Goal: Task Accomplishment & Management: Use online tool/utility

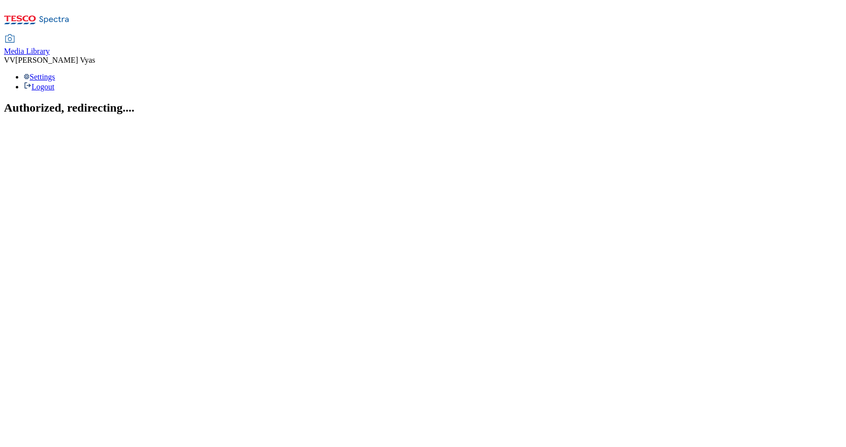
click at [50, 47] on span "Media Library" at bounding box center [27, 51] width 46 height 8
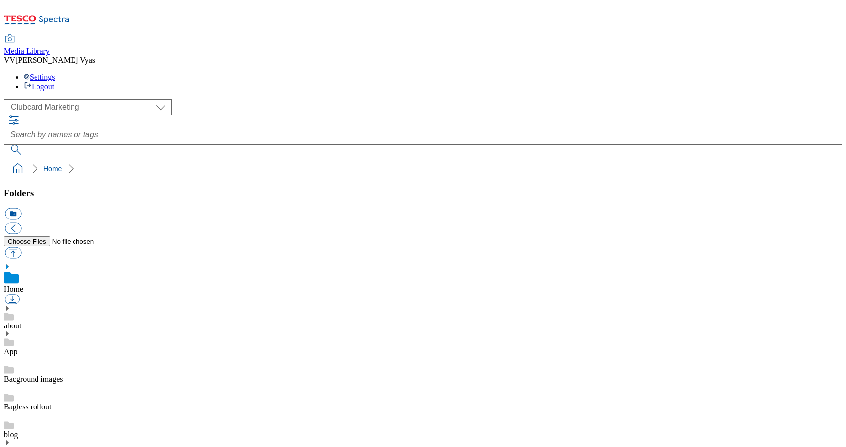
scroll to position [1, 0]
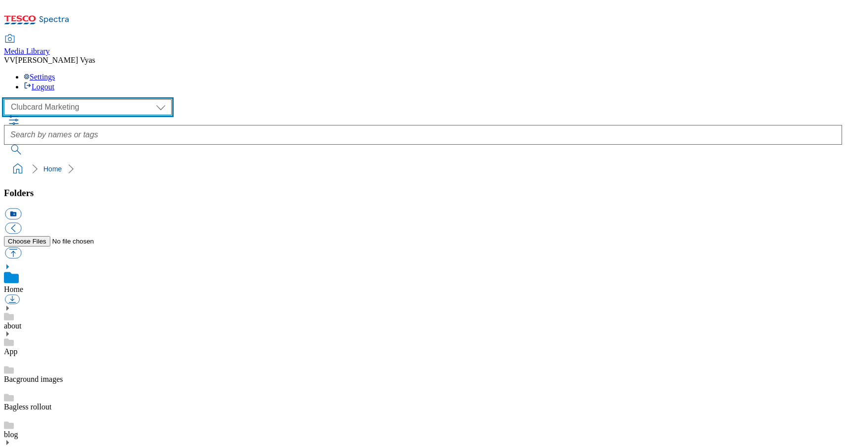
select select "flare-ghs-mktg"
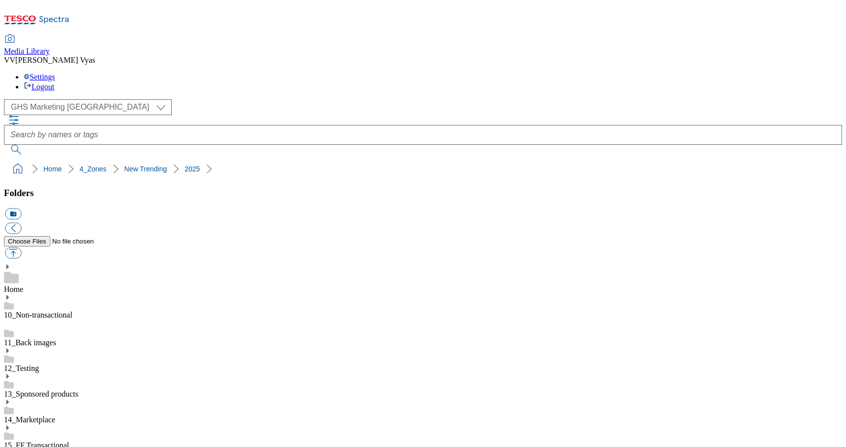
scroll to position [1518, 0]
click at [21, 208] on button "icon_new_folder" at bounding box center [13, 213] width 16 height 11
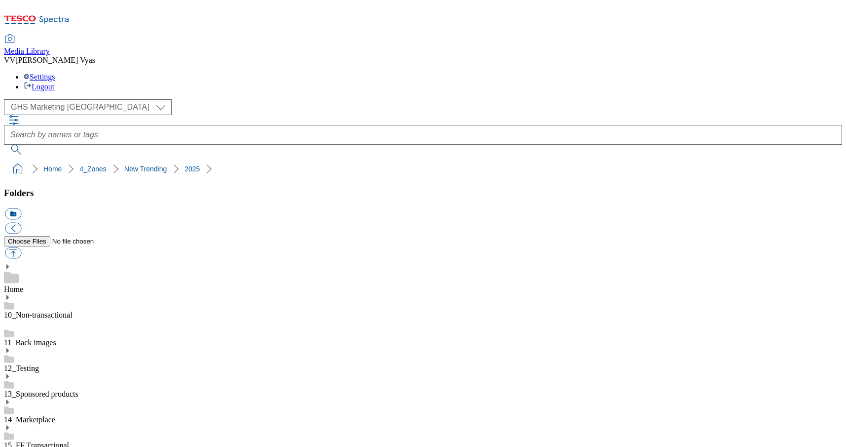
paste input "New Trending Nivea"
type input "2534-New Trending Nivea"
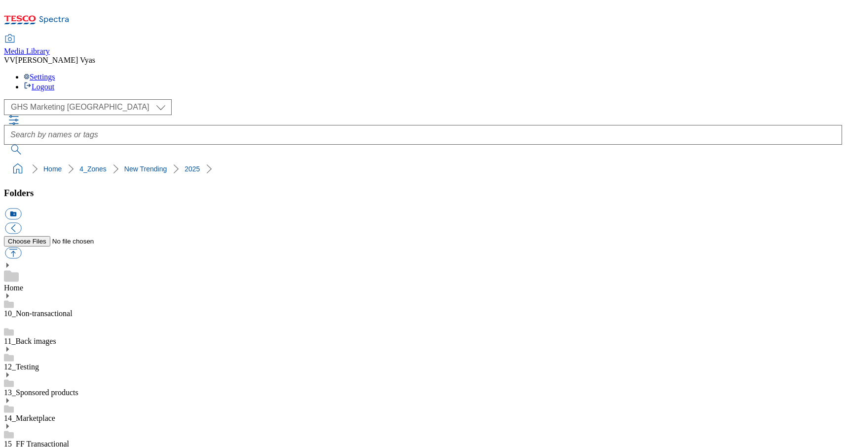
click at [21, 247] on button "button" at bounding box center [13, 252] width 16 height 11
type input "C:\fakepath\2534-WF-542650-New-Trending-Nivea.jpg"
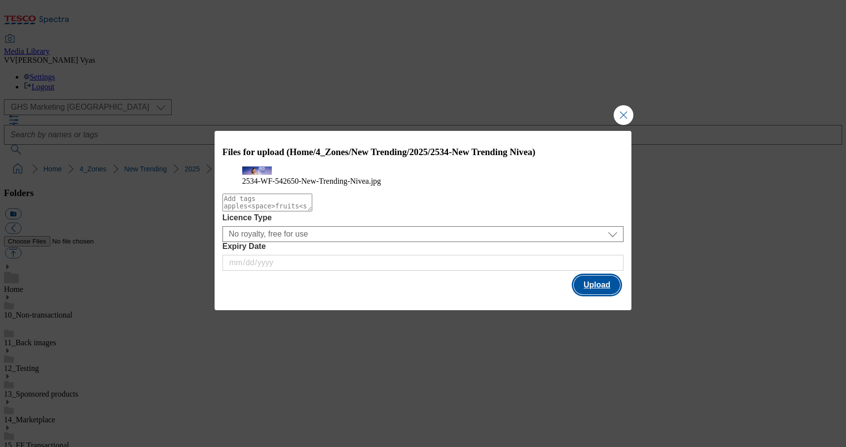
click at [601, 294] on button "Upload" at bounding box center [597, 284] width 46 height 19
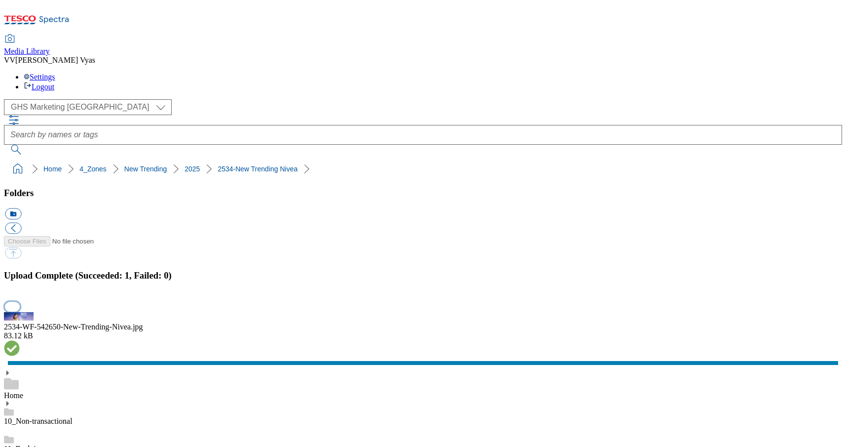
click at [20, 302] on button "button" at bounding box center [12, 306] width 15 height 9
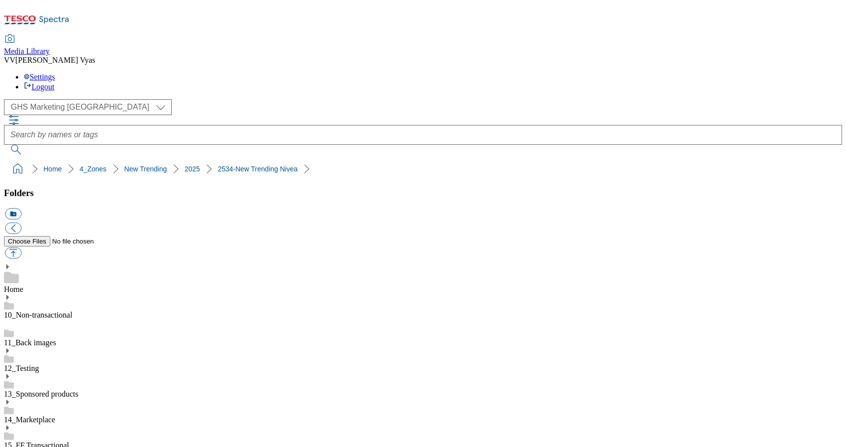
click at [297, 159] on ol "Home 4_Zones New Trending 2025 2534-New Trending Nivea" at bounding box center [426, 168] width 833 height 19
drag, startPoint x: 290, startPoint y: 92, endPoint x: 8, endPoint y: 94, distance: 282.3
click at [10, 159] on ol "Home 4_Zones New Trending 2025 2534-New Trending Nivea" at bounding box center [426, 168] width 833 height 19
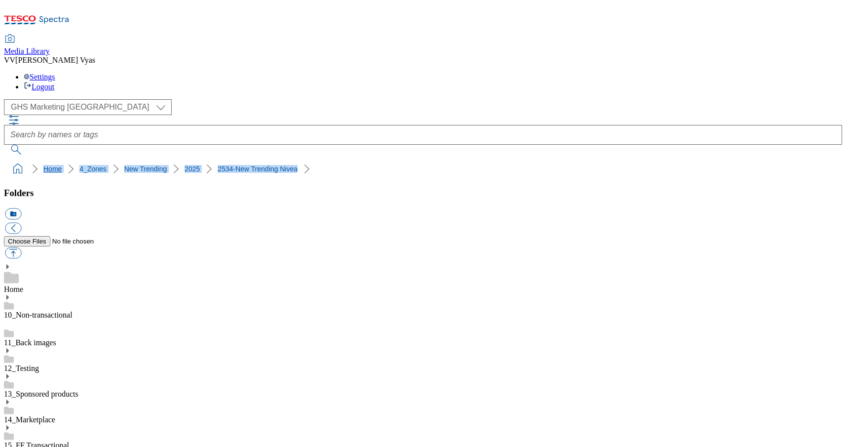
copy ol "Home 4_Zones New Trending 2025 2534-New Trending Nivea"
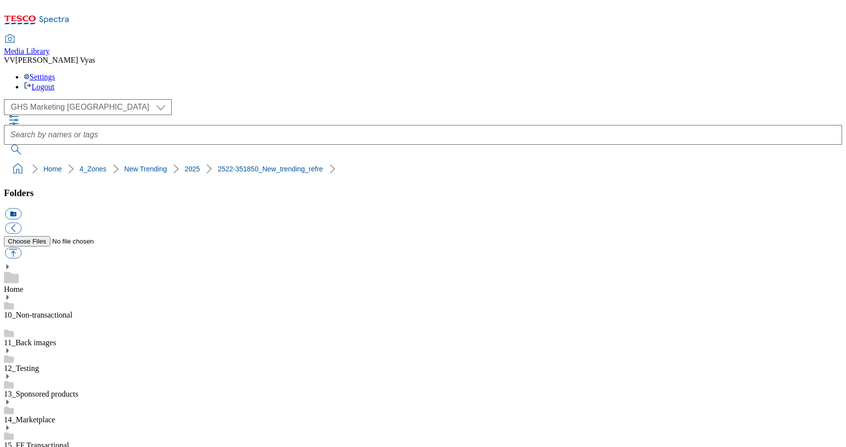
scroll to position [1661, 0]
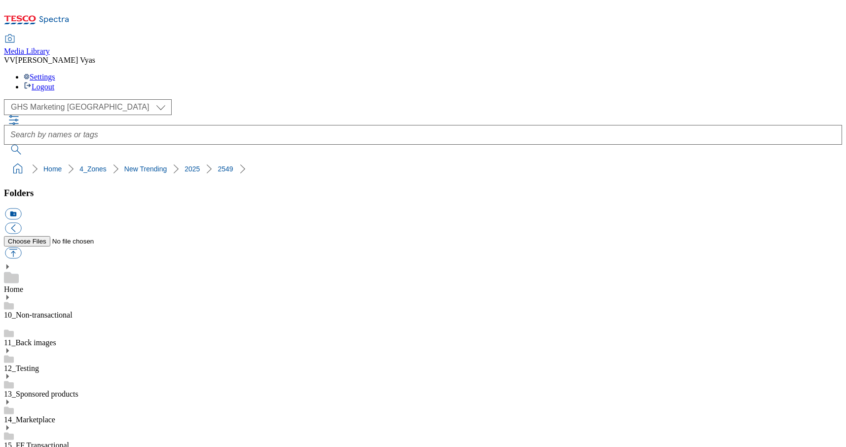
scroll to position [1627, 0]
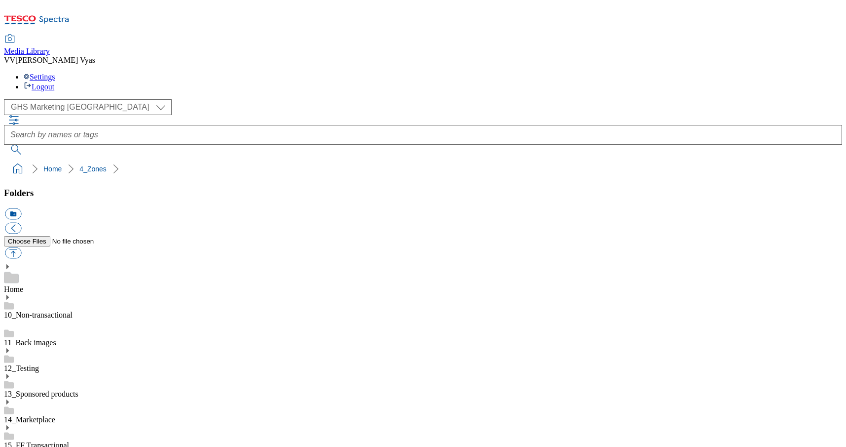
scroll to position [332, 0]
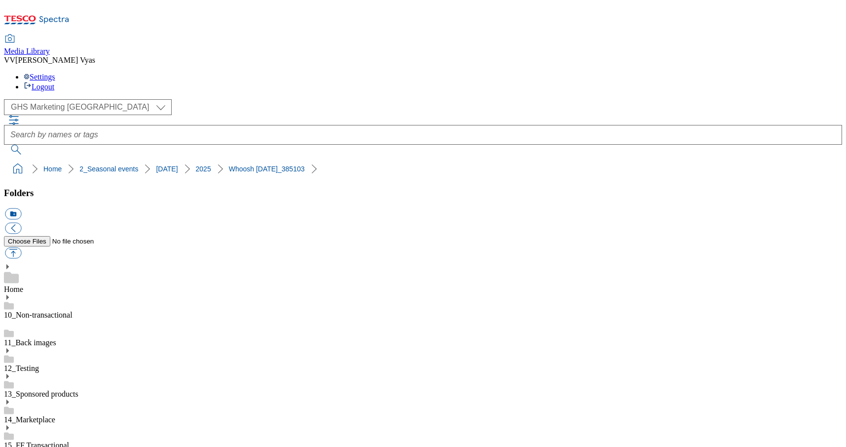
click at [21, 208] on button "icon_new_folder" at bounding box center [13, 213] width 16 height 11
type input "2534-Whoosh Halloween"
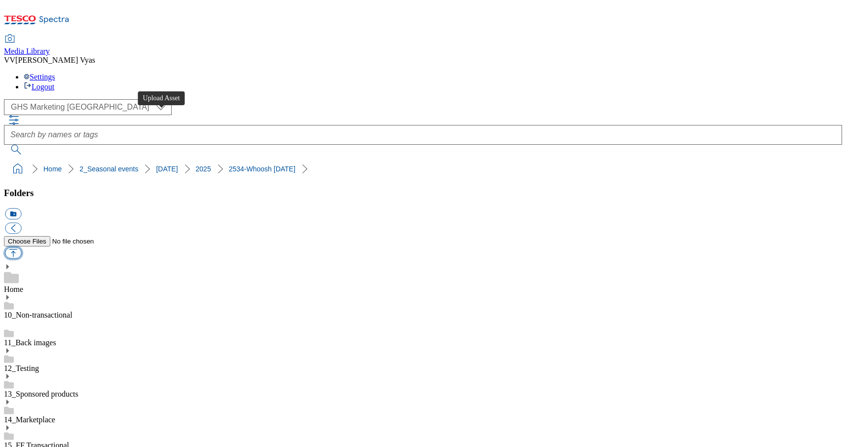
click at [21, 247] on button "button" at bounding box center [13, 252] width 16 height 11
type input "C:\fakepath\2534-GHS-Buylist-Header-1390x392-Whoosh Halloween.jpg"
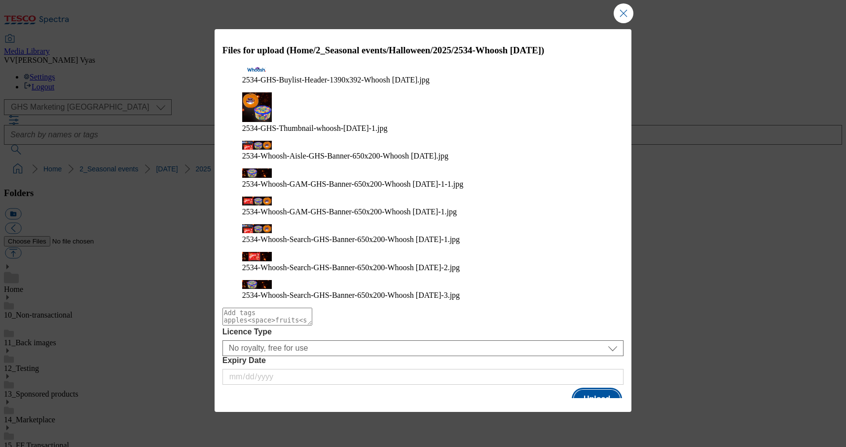
click at [612, 389] on button "Upload" at bounding box center [597, 398] width 46 height 19
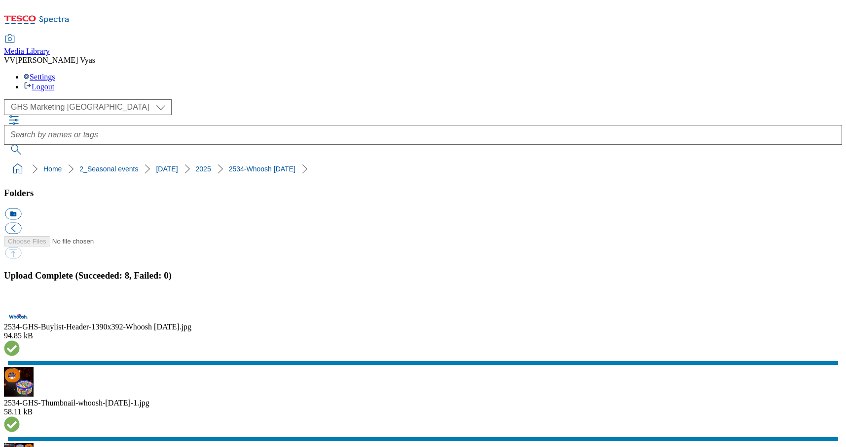
drag, startPoint x: 321, startPoint y: 95, endPoint x: 5, endPoint y: 95, distance: 315.8
click at [5, 159] on nav "Home 2_Seasonal events Halloween 2025 2534-Whoosh Halloween" at bounding box center [423, 168] width 838 height 19
copy ol "Home 2_Seasonal events Halloween 2025 2534-Whoosh Halloween"
click at [20, 302] on button "button" at bounding box center [12, 306] width 15 height 9
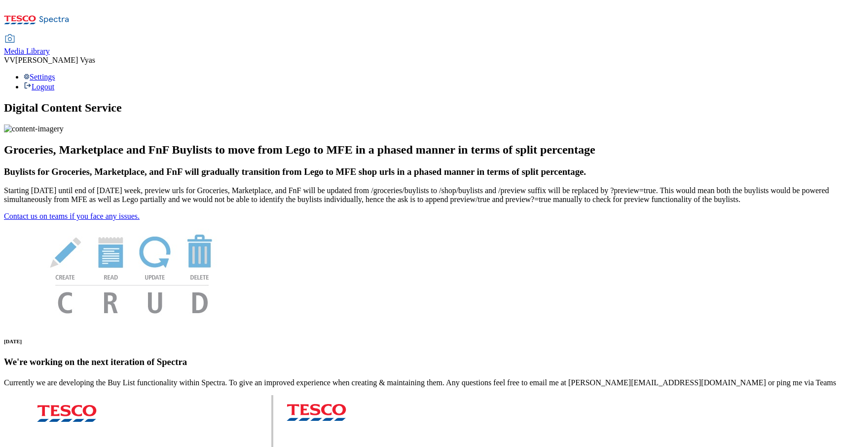
click at [50, 47] on span "Media Library" at bounding box center [27, 51] width 46 height 8
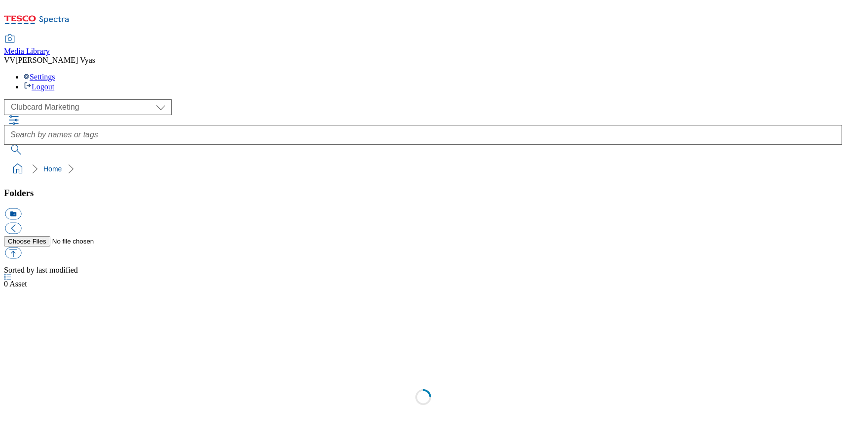
scroll to position [1, 0]
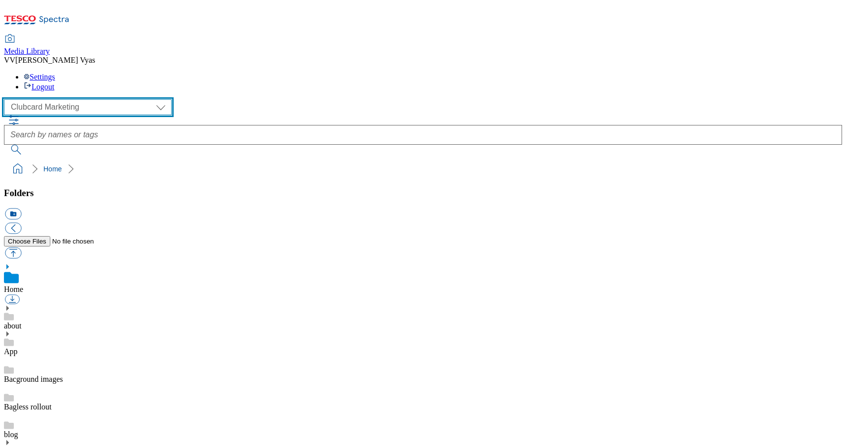
select select "flare-ghs-mktg"
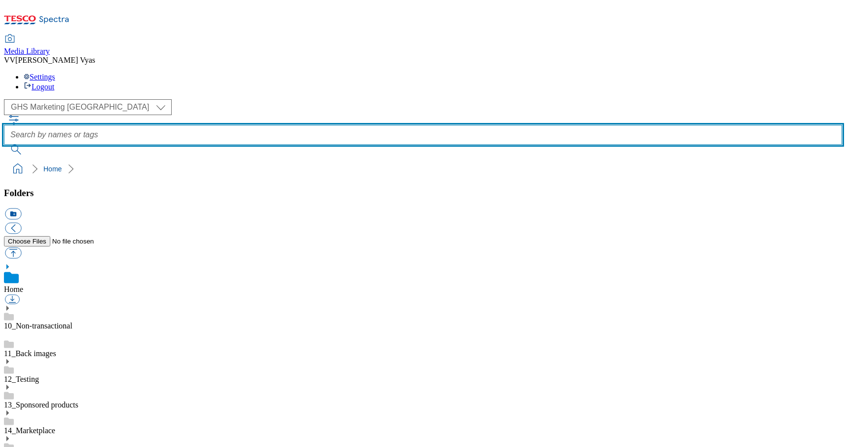
click at [444, 125] on input "text" at bounding box center [423, 135] width 838 height 20
type input "2529-4524412"
click at [30, 145] on button "submit" at bounding box center [17, 150] width 26 height 10
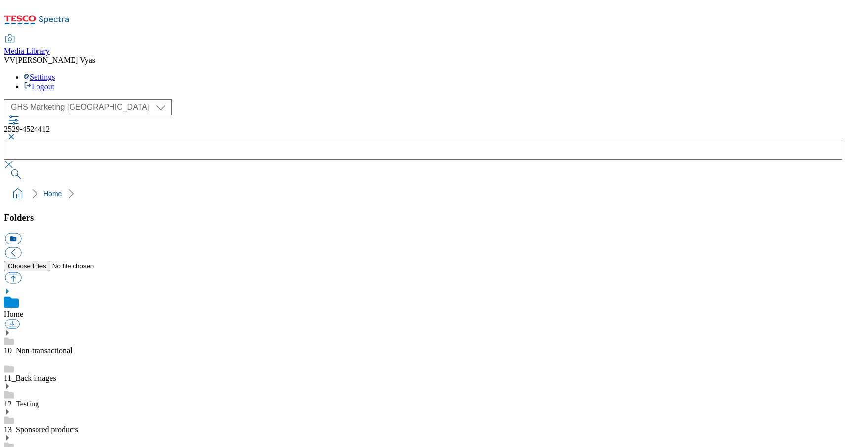
click at [50, 125] on span "2529-4524412" at bounding box center [27, 129] width 46 height 8
click at [30, 169] on button "submit" at bounding box center [17, 174] width 26 height 10
click at [16, 134] on button "button" at bounding box center [10, 137] width 12 height 6
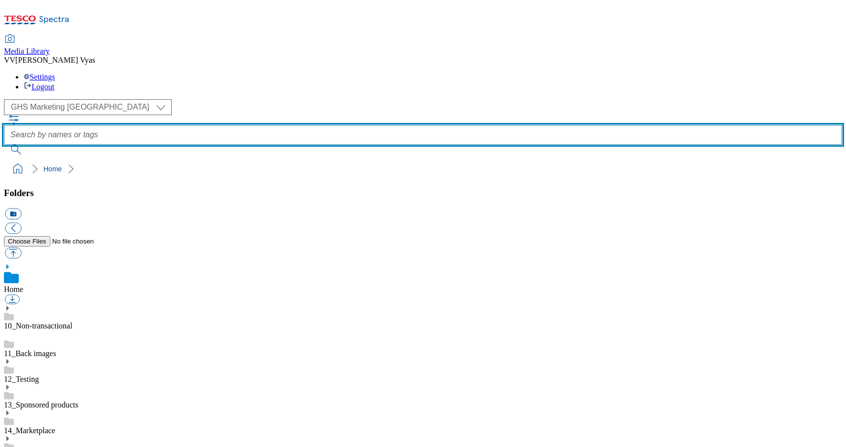
click at [347, 125] on input "text" at bounding box center [423, 135] width 838 height 20
type input "2529-4524412-GHS-Header"
click at [30, 145] on button "submit" at bounding box center [17, 150] width 26 height 10
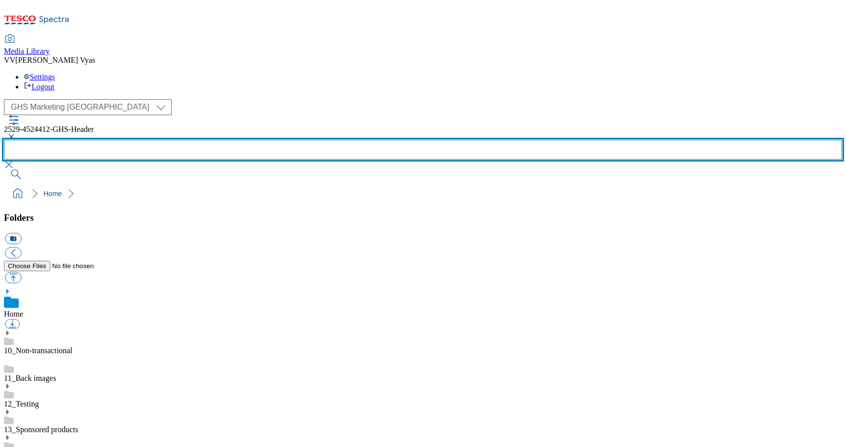
scroll to position [105, 0]
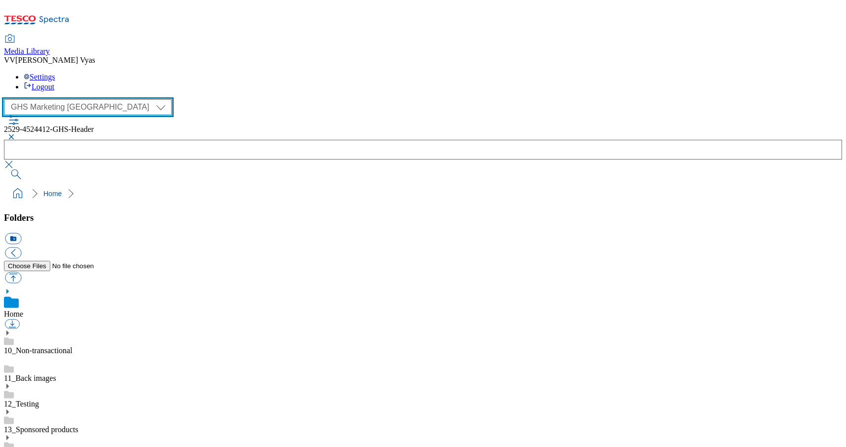
select select "flare-homepage"
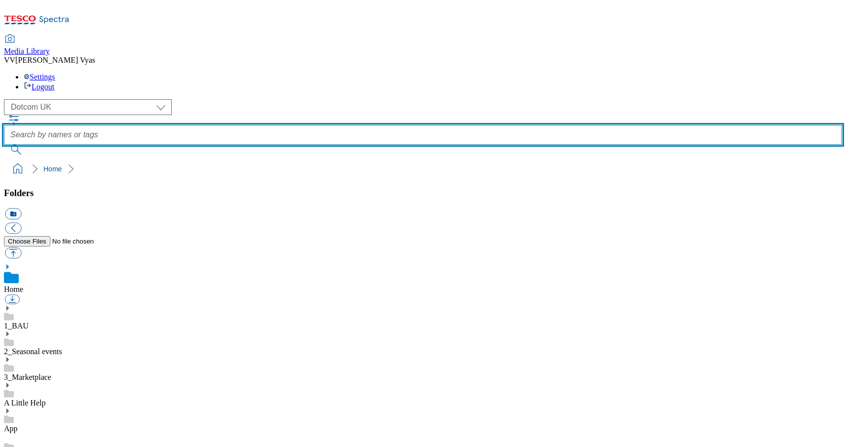
click at [310, 125] on input "text" at bounding box center [423, 135] width 838 height 20
paste input "2529-4524412-GHS-Header"
type input "2529-4524412-GHS-Header"
click at [30, 145] on button "submit" at bounding box center [17, 150] width 26 height 10
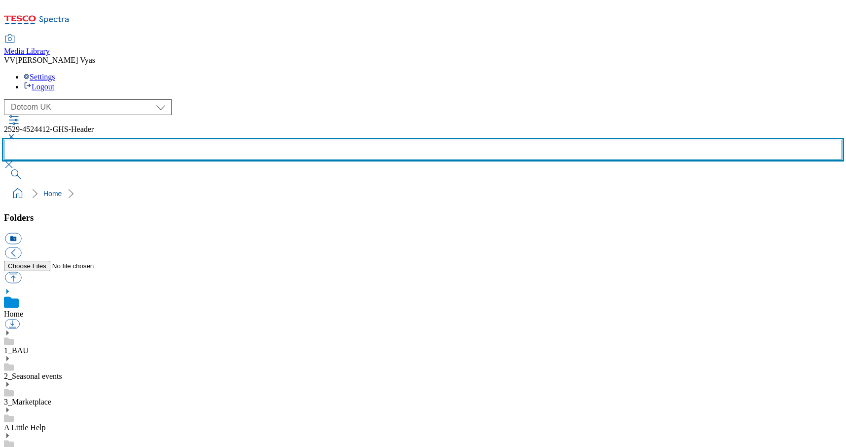
scroll to position [496, 0]
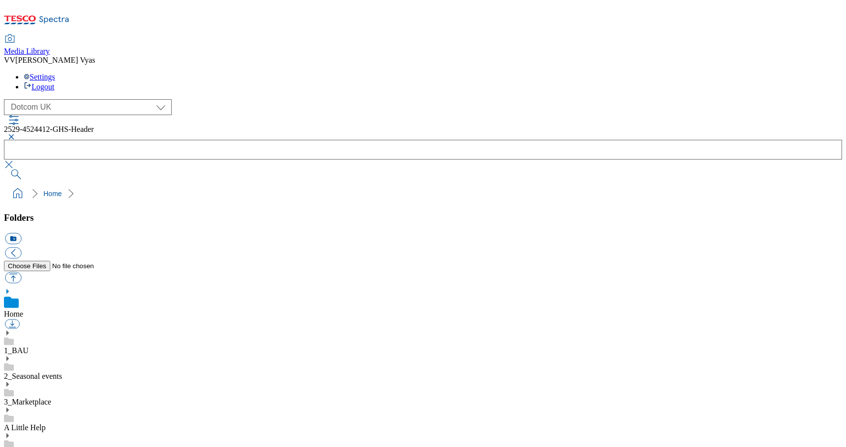
click at [9, 330] on use at bounding box center [7, 332] width 2 height 5
click at [11, 382] on icon at bounding box center [7, 385] width 7 height 7
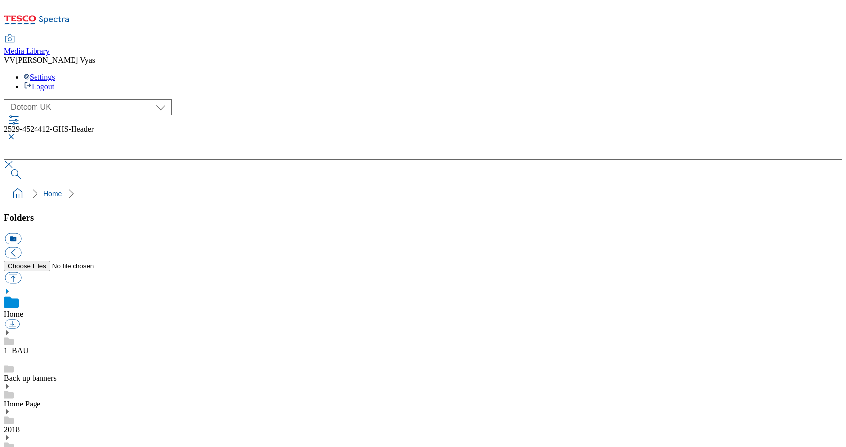
scroll to position [669, 0]
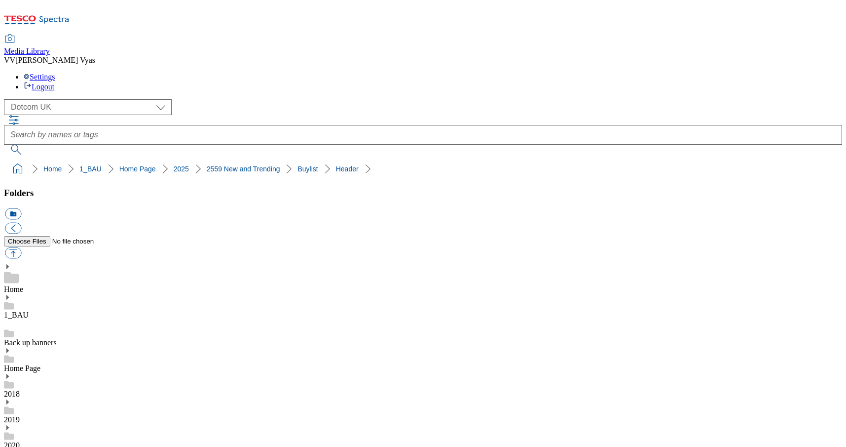
drag, startPoint x: 651, startPoint y: 343, endPoint x: 498, endPoint y: 336, distance: 153.7
drag, startPoint x: 642, startPoint y: 341, endPoint x: 522, endPoint y: 335, distance: 120.6
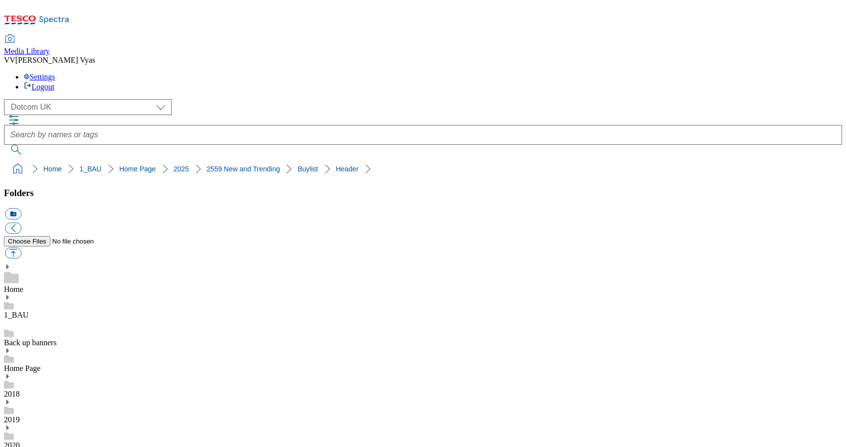
drag, startPoint x: 471, startPoint y: 326, endPoint x: 634, endPoint y: 341, distance: 163.6
copy div "2529-4524412-GHS-Header-1390x392-NewTrending-buylistNivea"
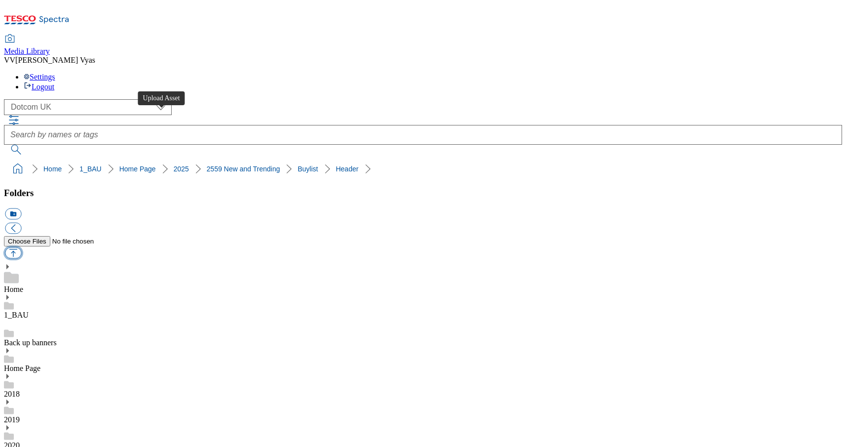
click at [21, 247] on button "button" at bounding box center [13, 252] width 16 height 11
type input "C:\fakepath\2529-4524412-GHS-Header-1390x392-NewTrending-buylistNivea.jpg"
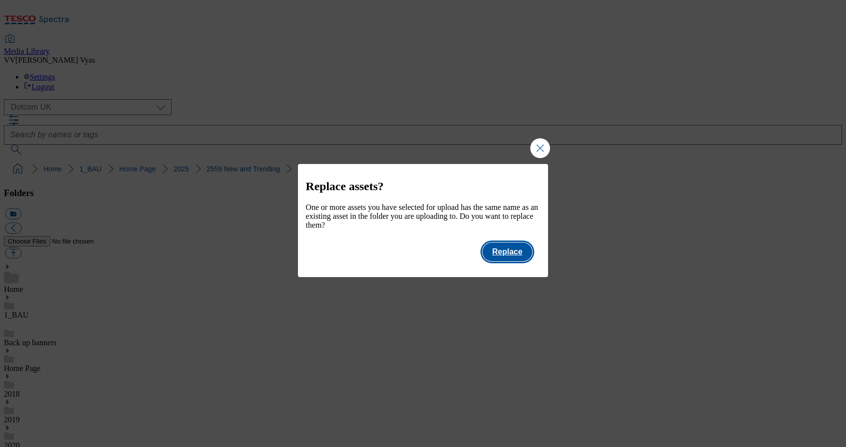
click at [512, 261] on button "Replace" at bounding box center [508, 251] width 50 height 19
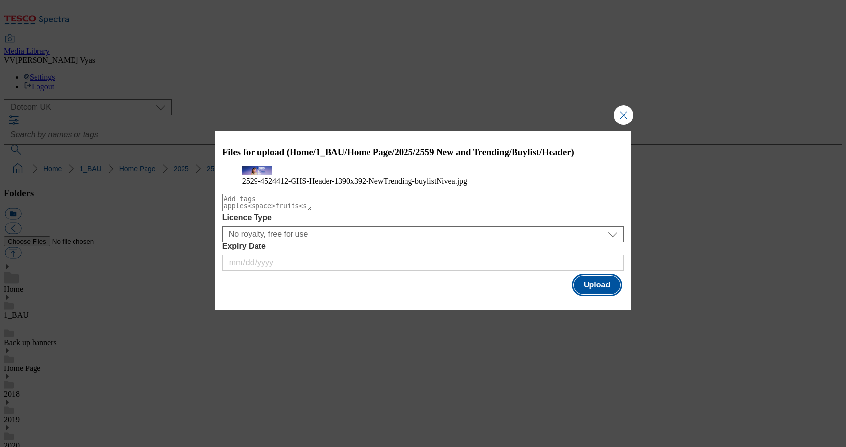
click at [609, 294] on button "Upload" at bounding box center [597, 284] width 46 height 19
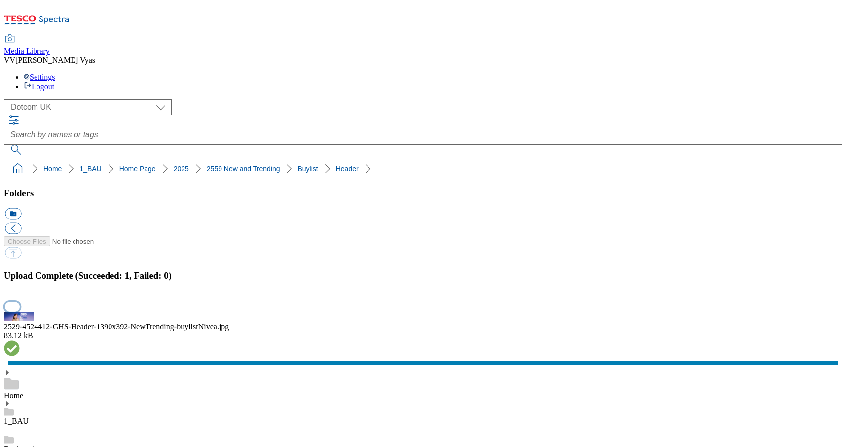
click at [20, 302] on button "button" at bounding box center [12, 306] width 15 height 9
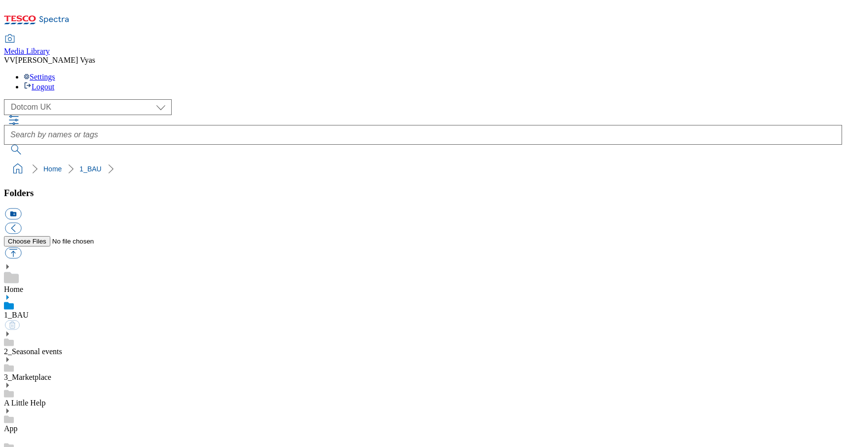
select select "flare-homepage"
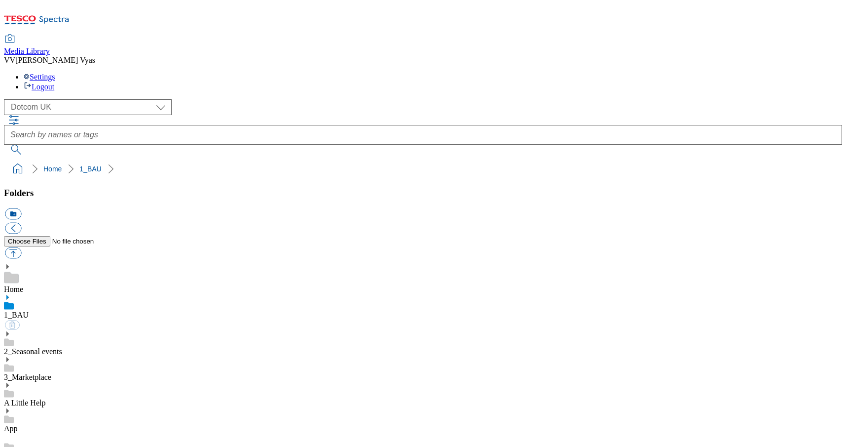
click at [9, 295] on use at bounding box center [7, 297] width 2 height 5
click at [11, 358] on icon at bounding box center [7, 361] width 7 height 7
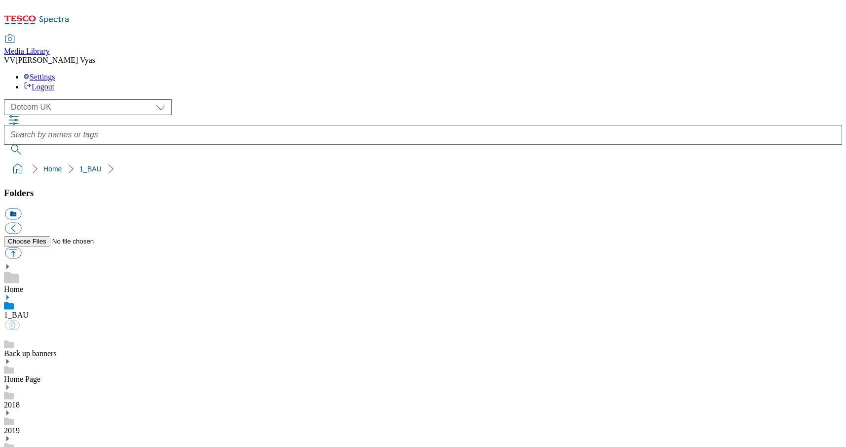
click at [9, 348] on use at bounding box center [7, 350] width 2 height 5
click at [11, 347] on icon at bounding box center [7, 350] width 7 height 7
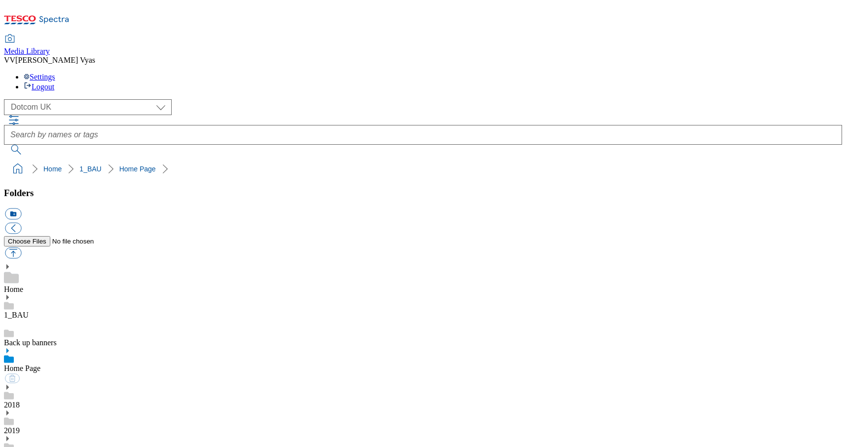
scroll to position [672, 0]
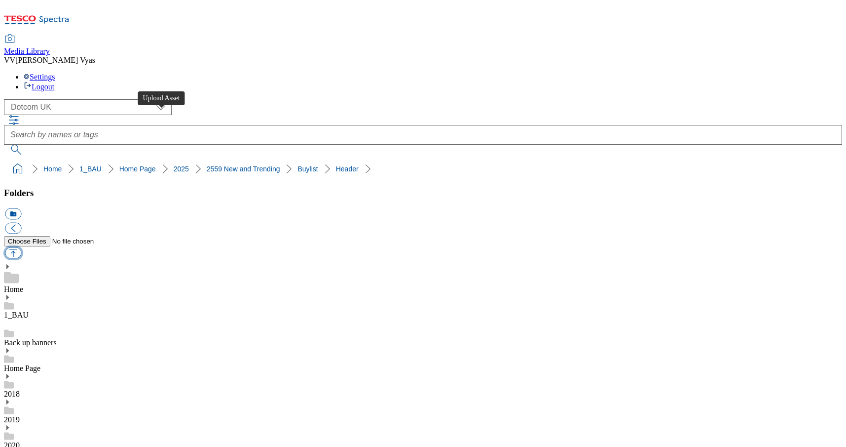
click at [21, 247] on button "button" at bounding box center [13, 252] width 16 height 11
type input "C:\fakepath\2529-4524412-GHS-Header-1390x392-NewTrending-buylistNivea.jpg"
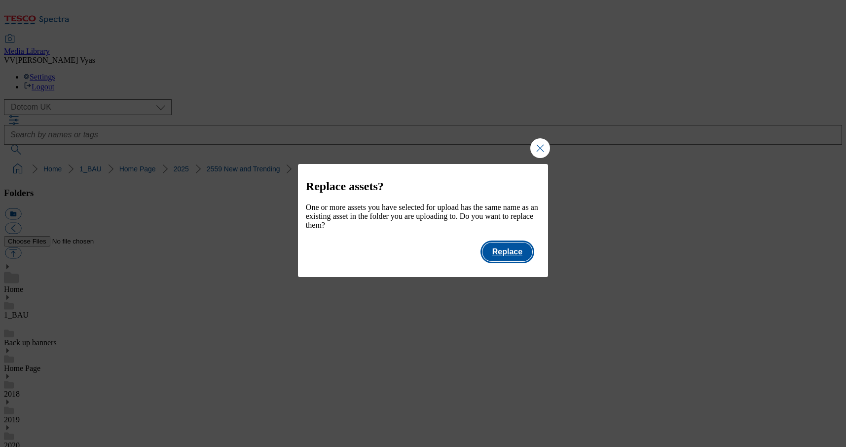
click at [520, 260] on button "Replace" at bounding box center [508, 251] width 50 height 19
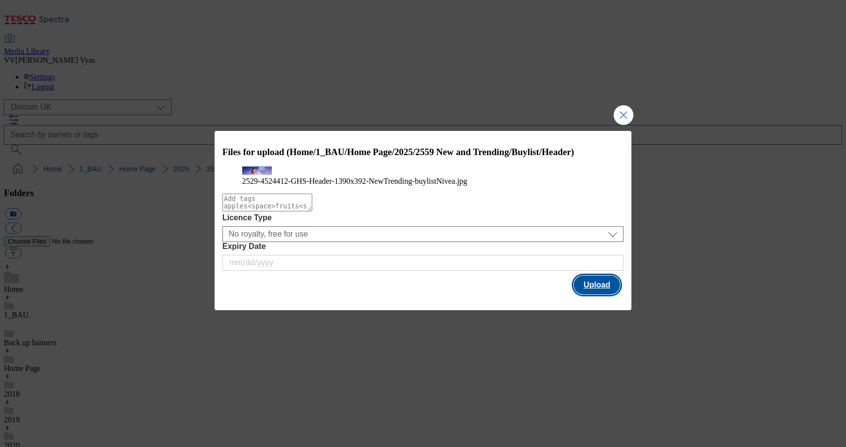
click at [600, 294] on button "Upload" at bounding box center [597, 284] width 46 height 19
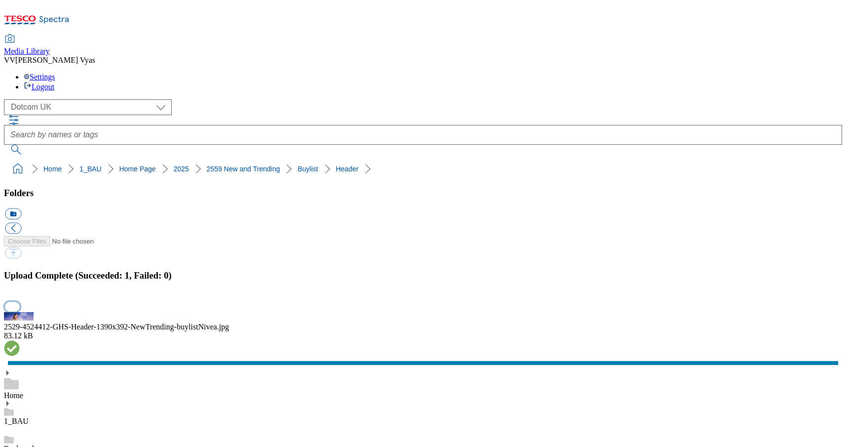
click at [20, 302] on button "button" at bounding box center [12, 306] width 15 height 9
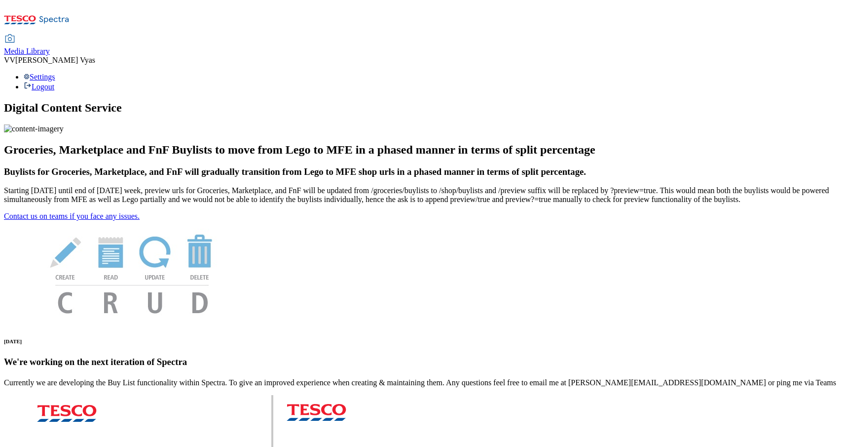
click at [50, 47] on span "Media Library" at bounding box center [27, 51] width 46 height 8
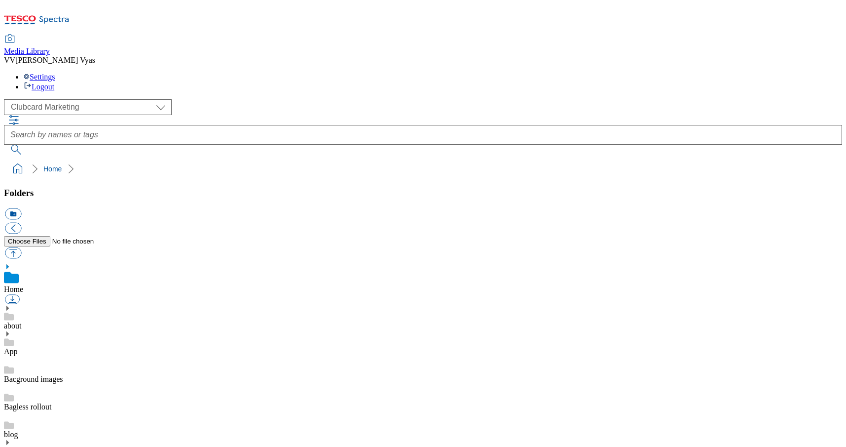
scroll to position [1, 0]
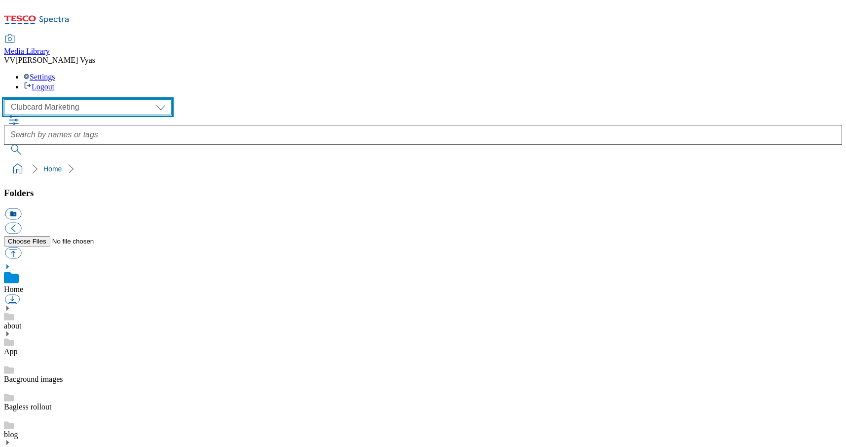
select select "flare-homepage"
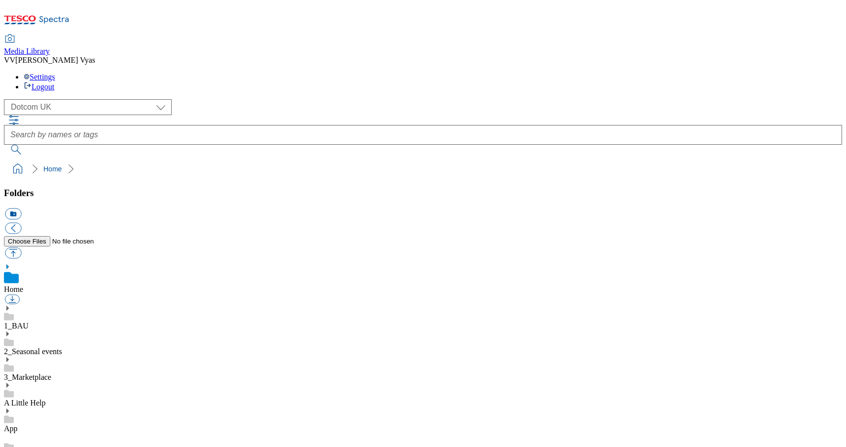
click at [11, 304] on icon at bounding box center [7, 307] width 7 height 7
click at [9, 359] on use at bounding box center [7, 361] width 2 height 5
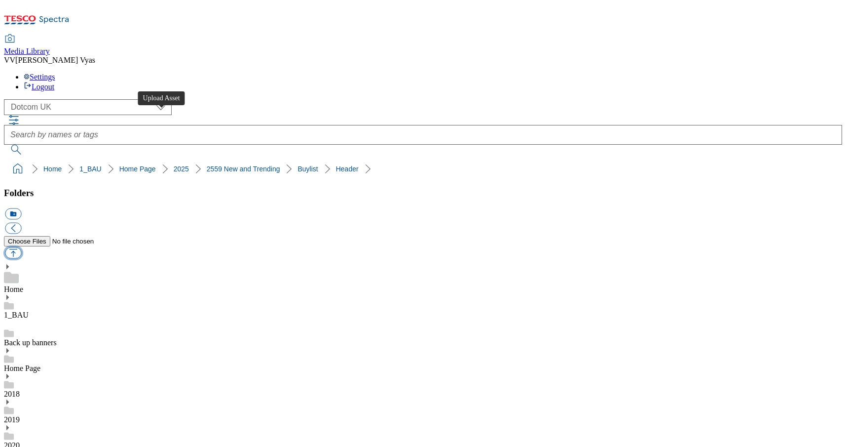
click at [21, 247] on button "button" at bounding box center [13, 252] width 16 height 11
type input "C:\fakepath\2529-4524412-GHS-Header-1390x392-NewTrending-buylistNivea.jpg"
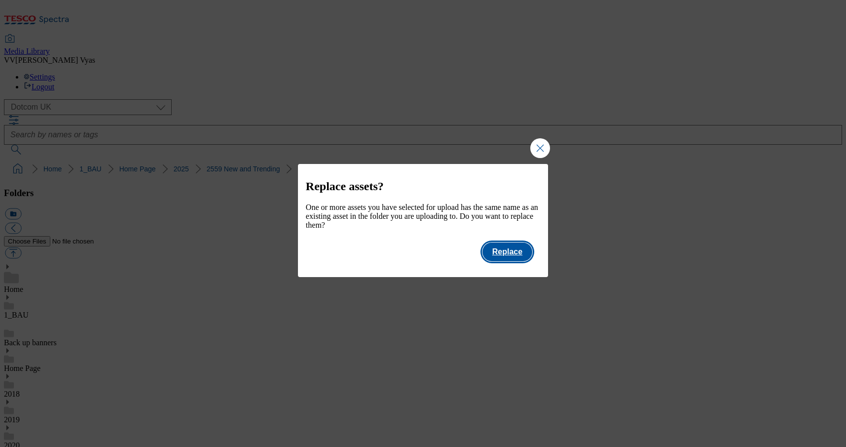
click at [519, 258] on button "Replace" at bounding box center [508, 251] width 50 height 19
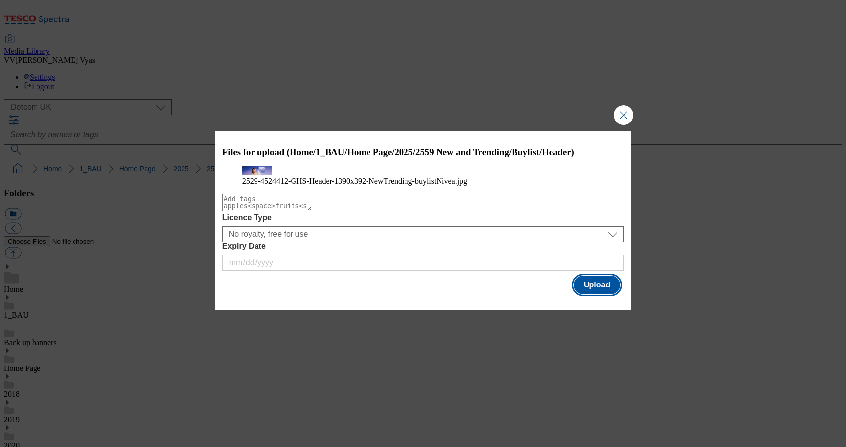
click at [600, 294] on button "Upload" at bounding box center [597, 284] width 46 height 19
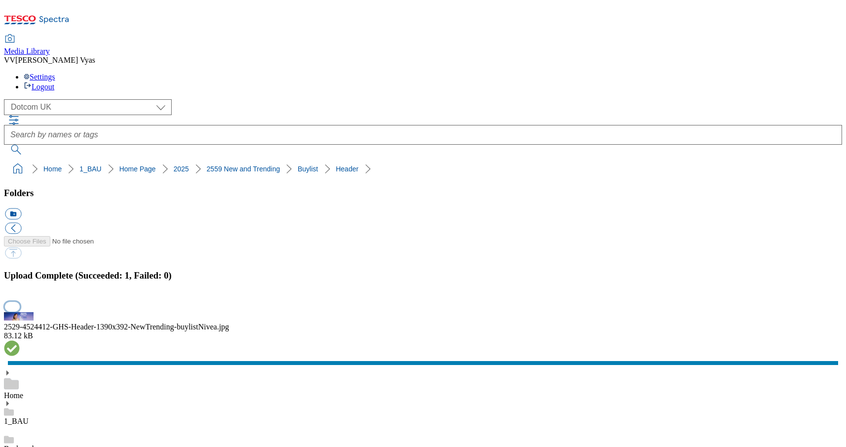
click at [20, 302] on button "button" at bounding box center [12, 306] width 15 height 9
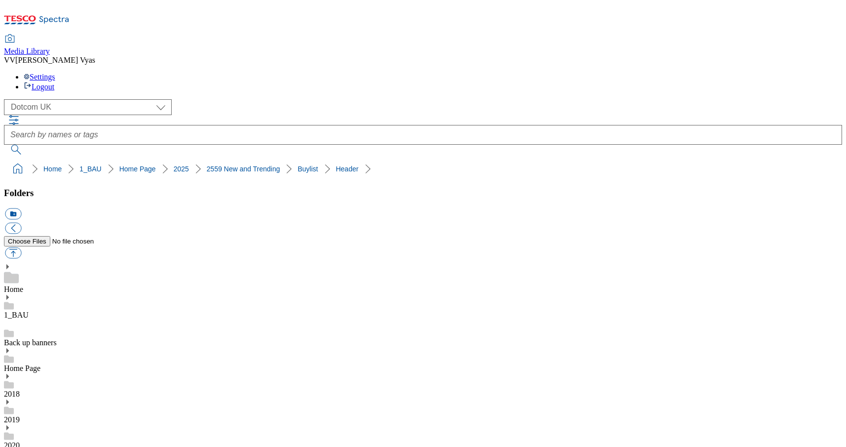
click at [21, 247] on button "button" at bounding box center [13, 252] width 16 height 11
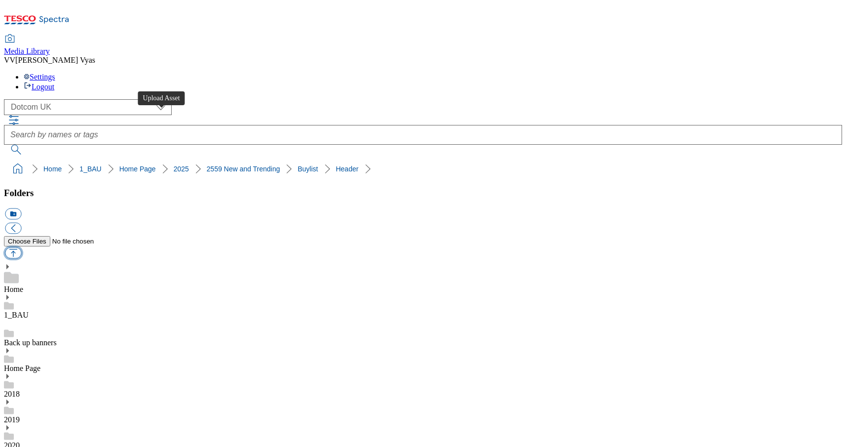
type input "C:\fakepath\2529-4524412-GHS-Header-1390x392-NewTrending-buylistNivea.jpg"
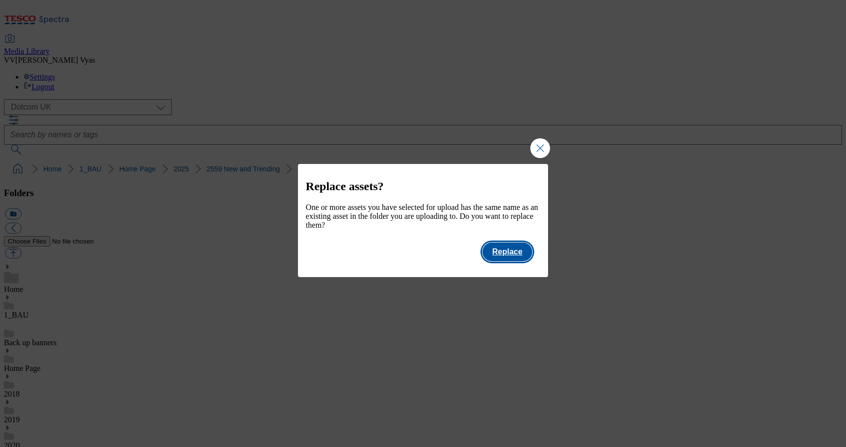
click at [507, 260] on button "Replace" at bounding box center [508, 251] width 50 height 19
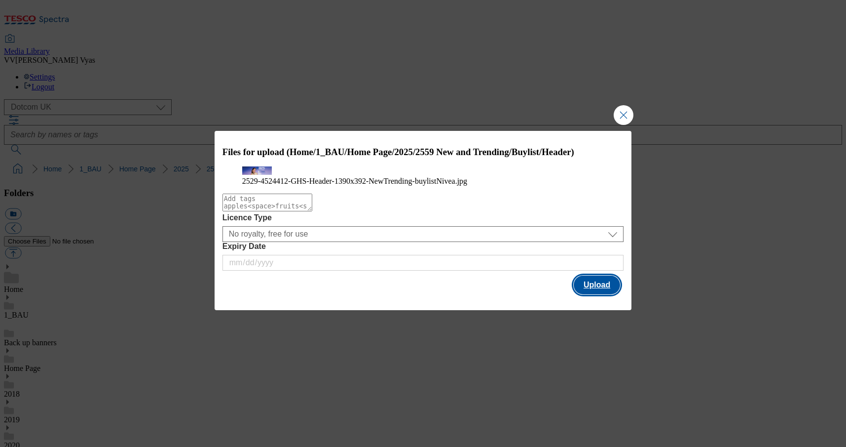
click at [601, 294] on button "Upload" at bounding box center [597, 284] width 46 height 19
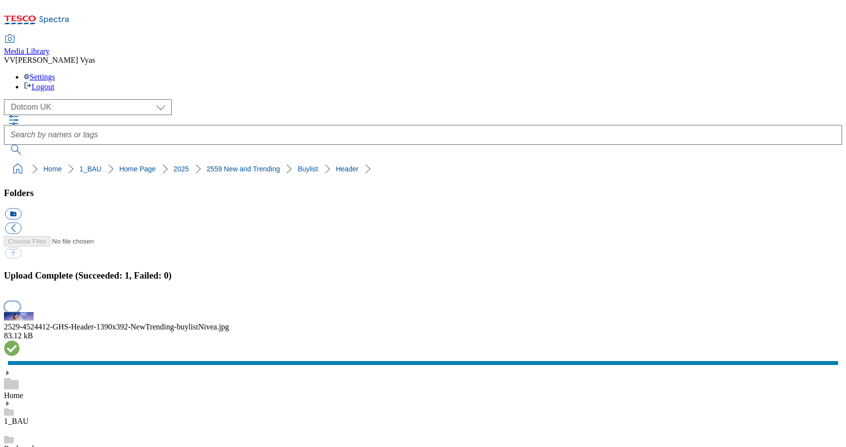
click at [20, 302] on button "button" at bounding box center [12, 306] width 15 height 9
